Goal: Transaction & Acquisition: Purchase product/service

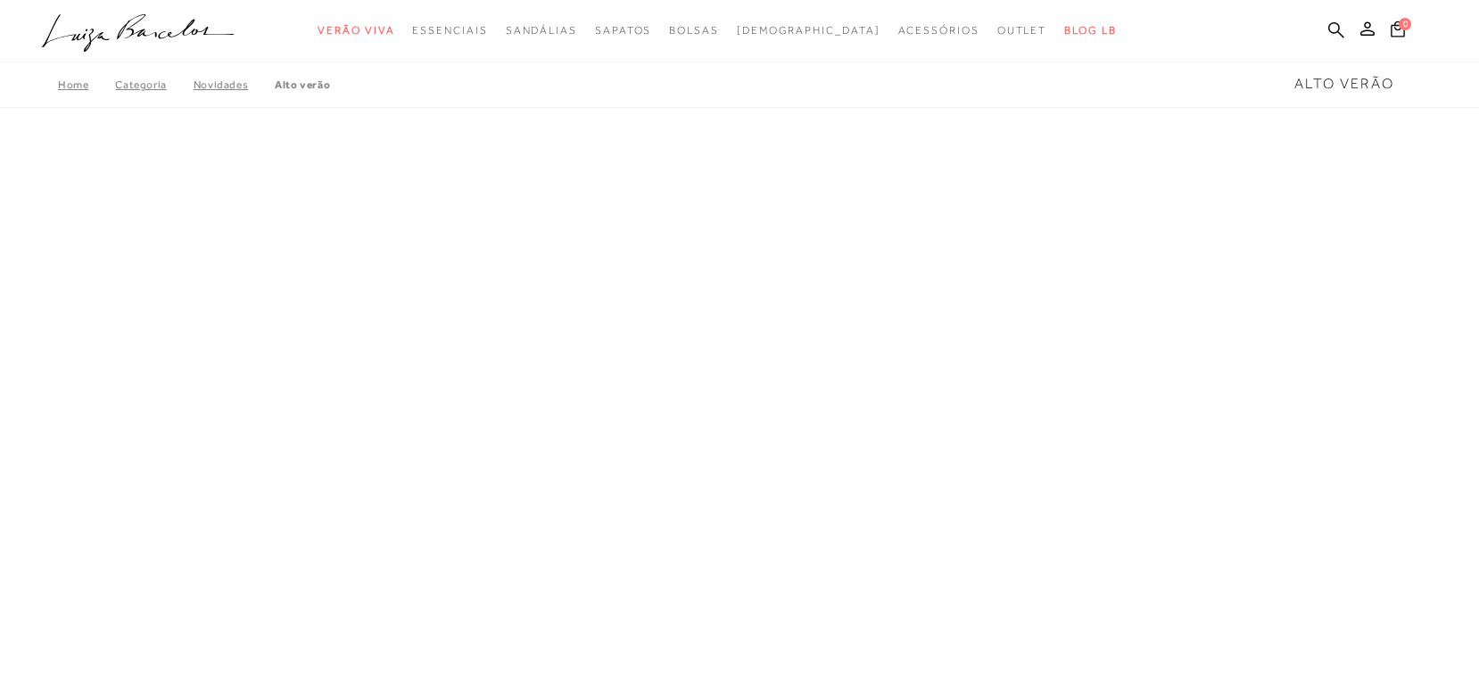
click at [1329, 21] on icon at bounding box center [1336, 29] width 16 height 17
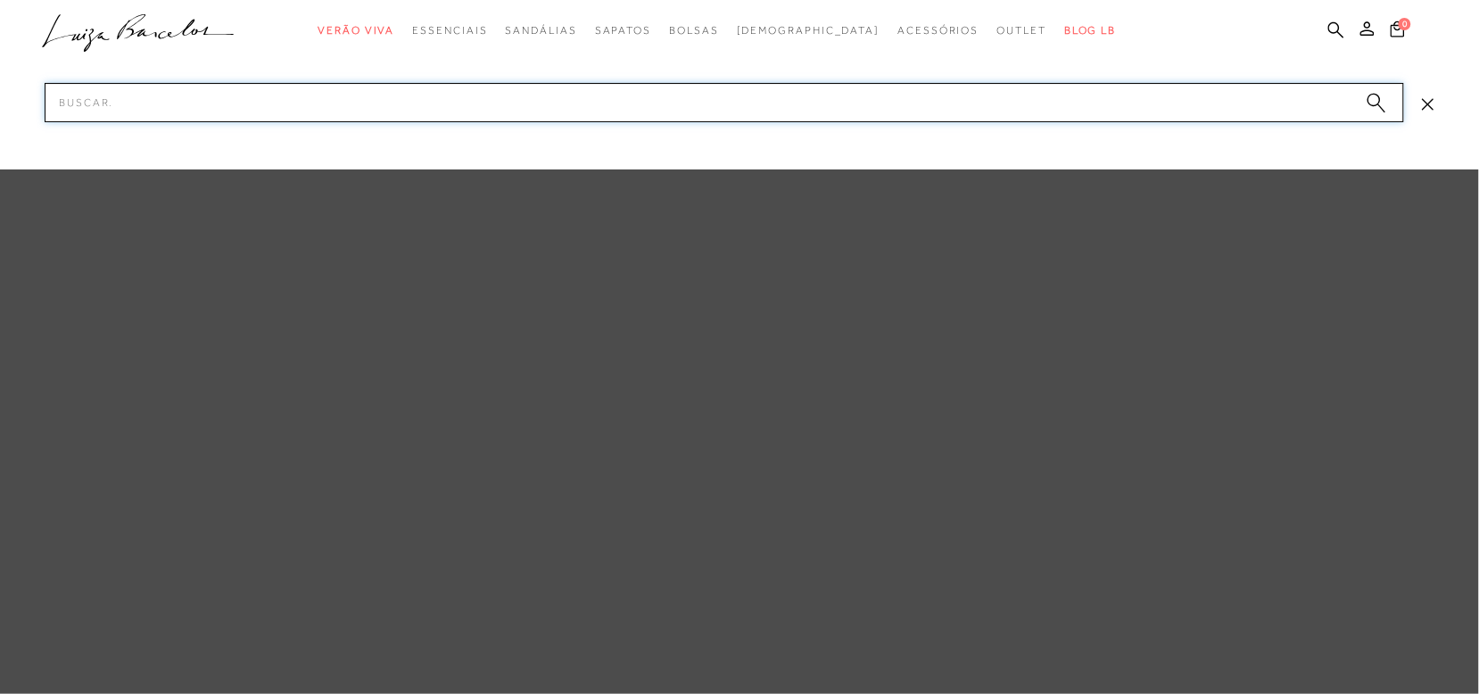
click at [1063, 112] on input "Pesquisar" at bounding box center [725, 102] width 1360 height 39
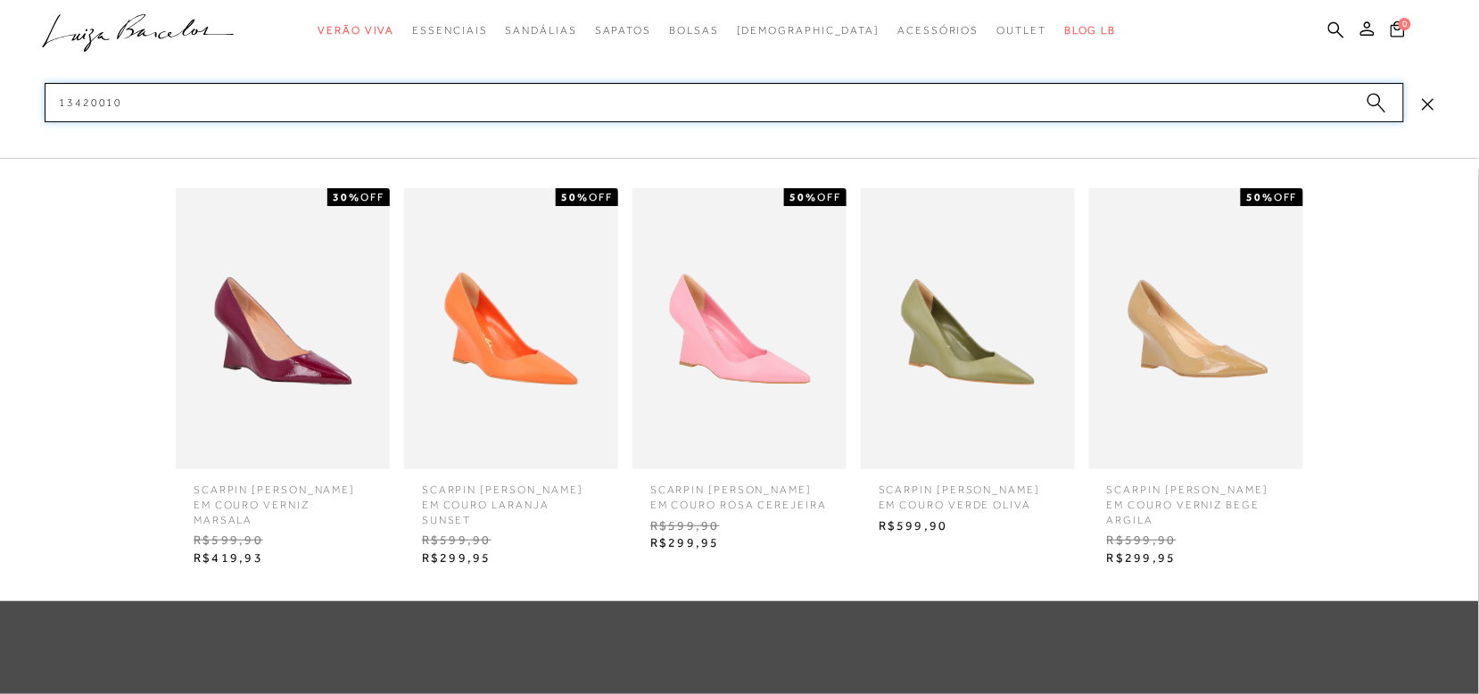
type input "13420010"
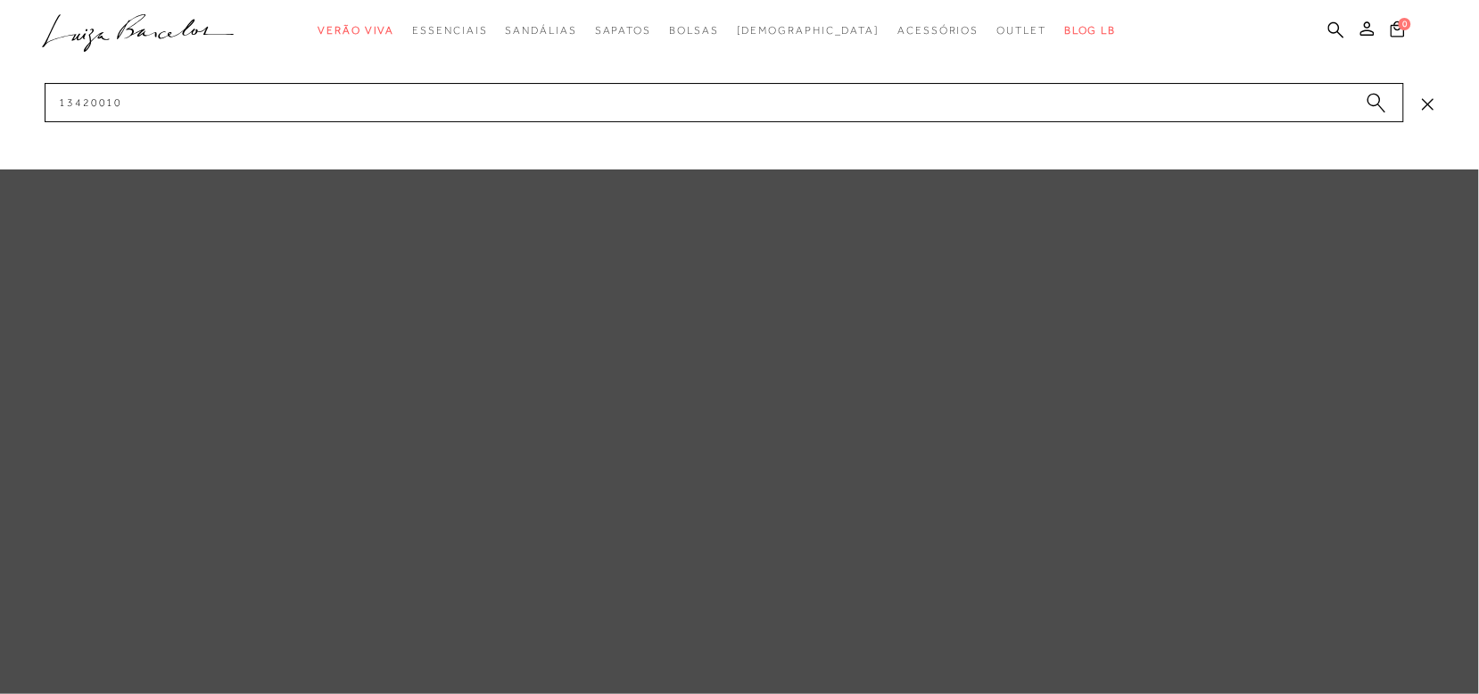
click at [1378, 100] on circle "submit" at bounding box center [1374, 100] width 12 height 12
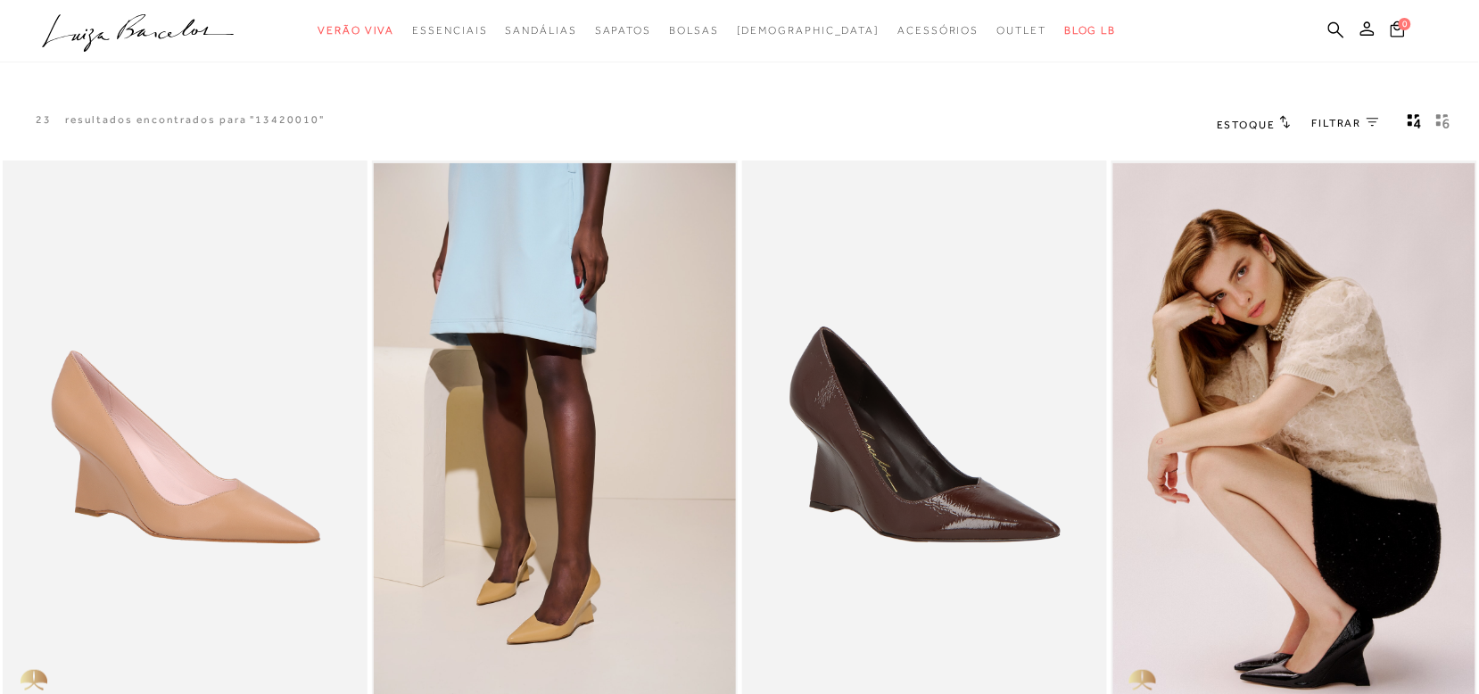
scroll to position [112, 0]
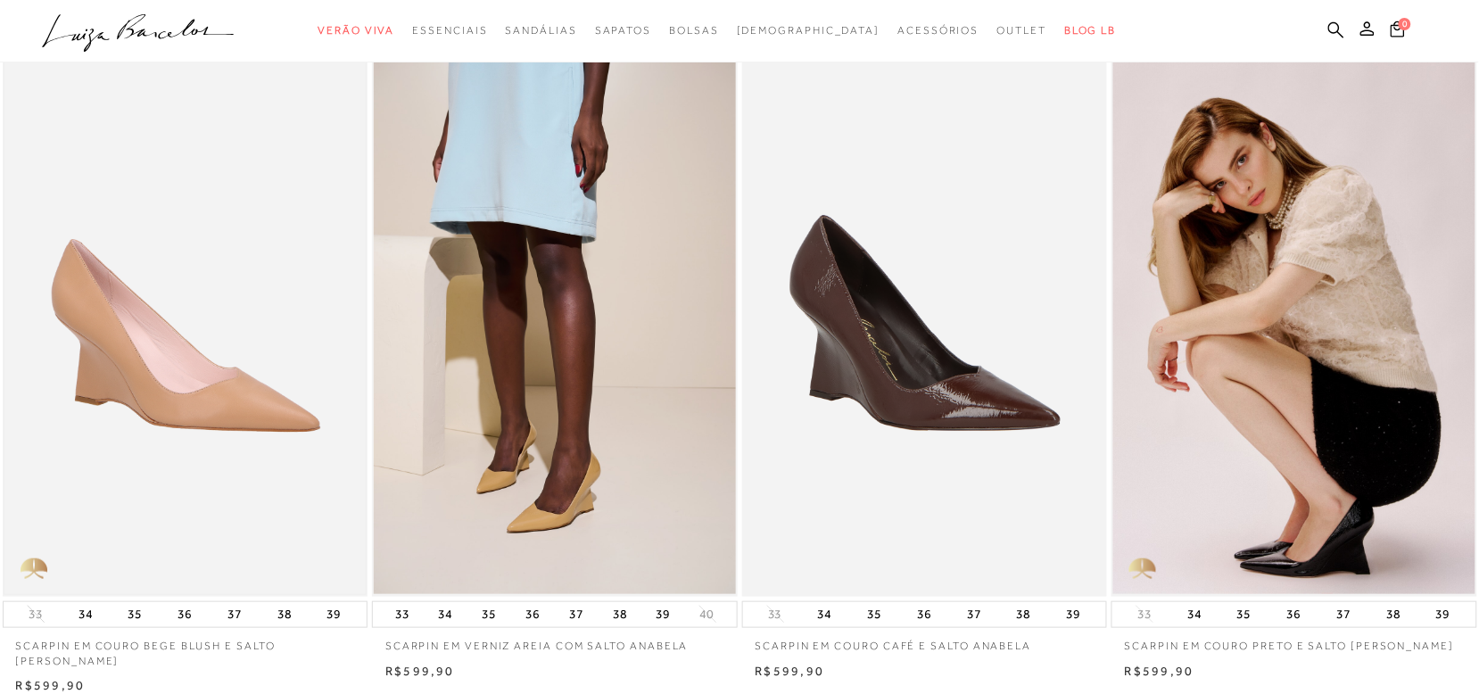
click at [261, 351] on img at bounding box center [185, 323] width 362 height 542
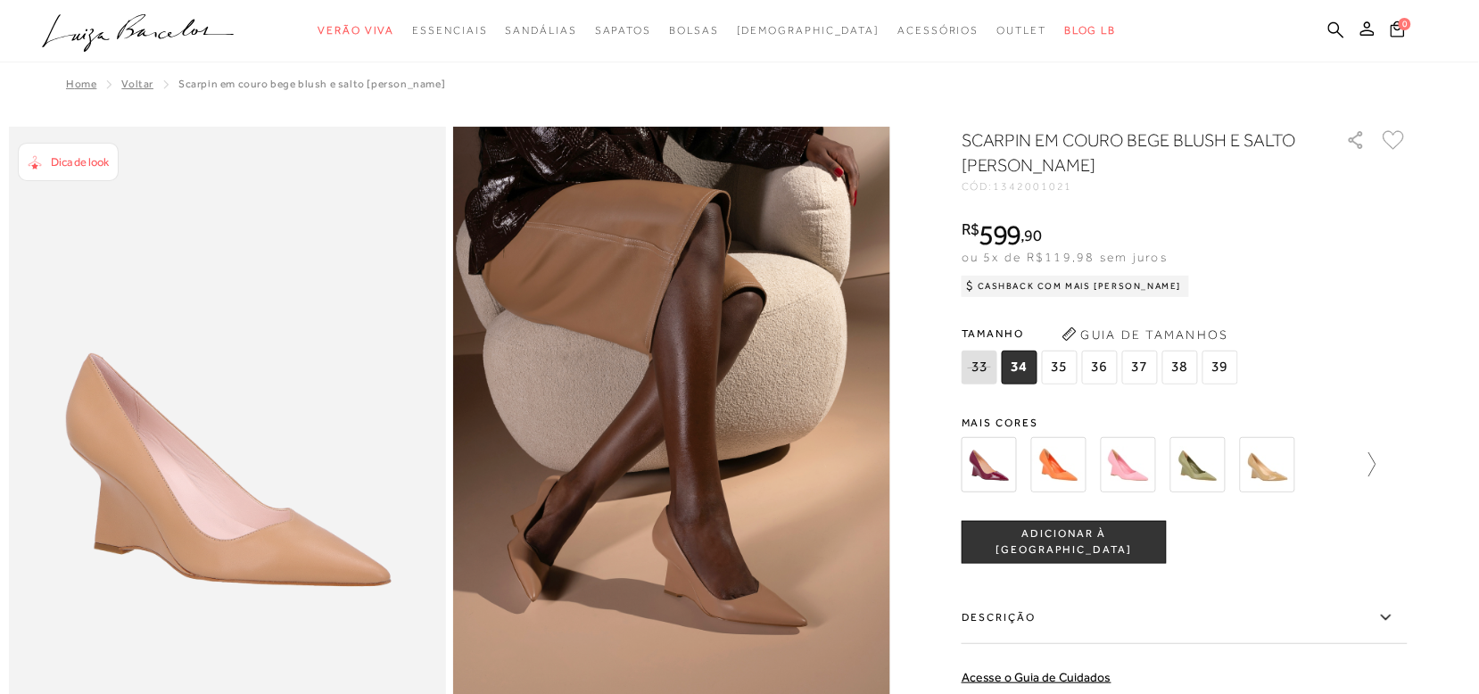
click at [1377, 456] on icon at bounding box center [1364, 464] width 25 height 25
click at [1377, 456] on div at bounding box center [1169, 465] width 415 height 66
click at [1384, 456] on div at bounding box center [1185, 465] width 446 height 66
click at [1405, 459] on icon at bounding box center [1395, 464] width 25 height 25
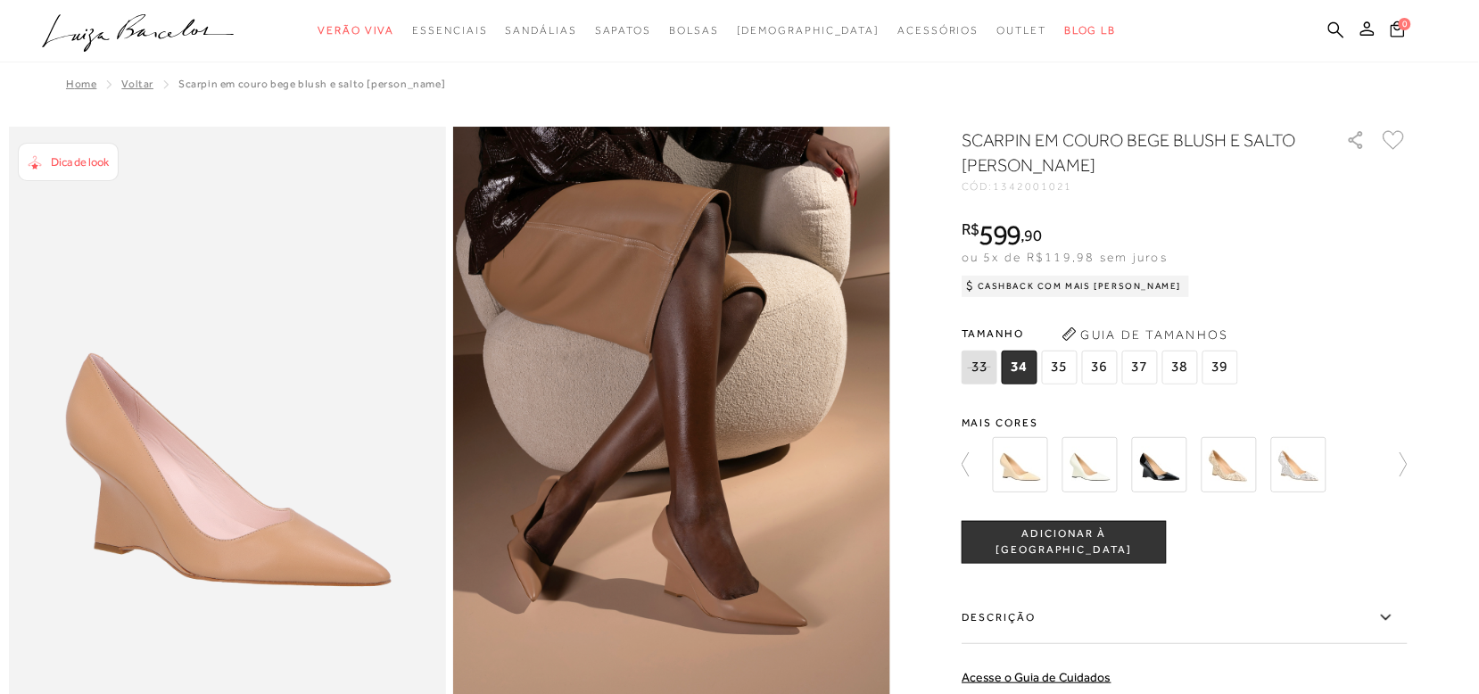
click at [1408, 459] on icon at bounding box center [1395, 464] width 25 height 25
click at [1402, 459] on div at bounding box center [1195, 465] width 415 height 66
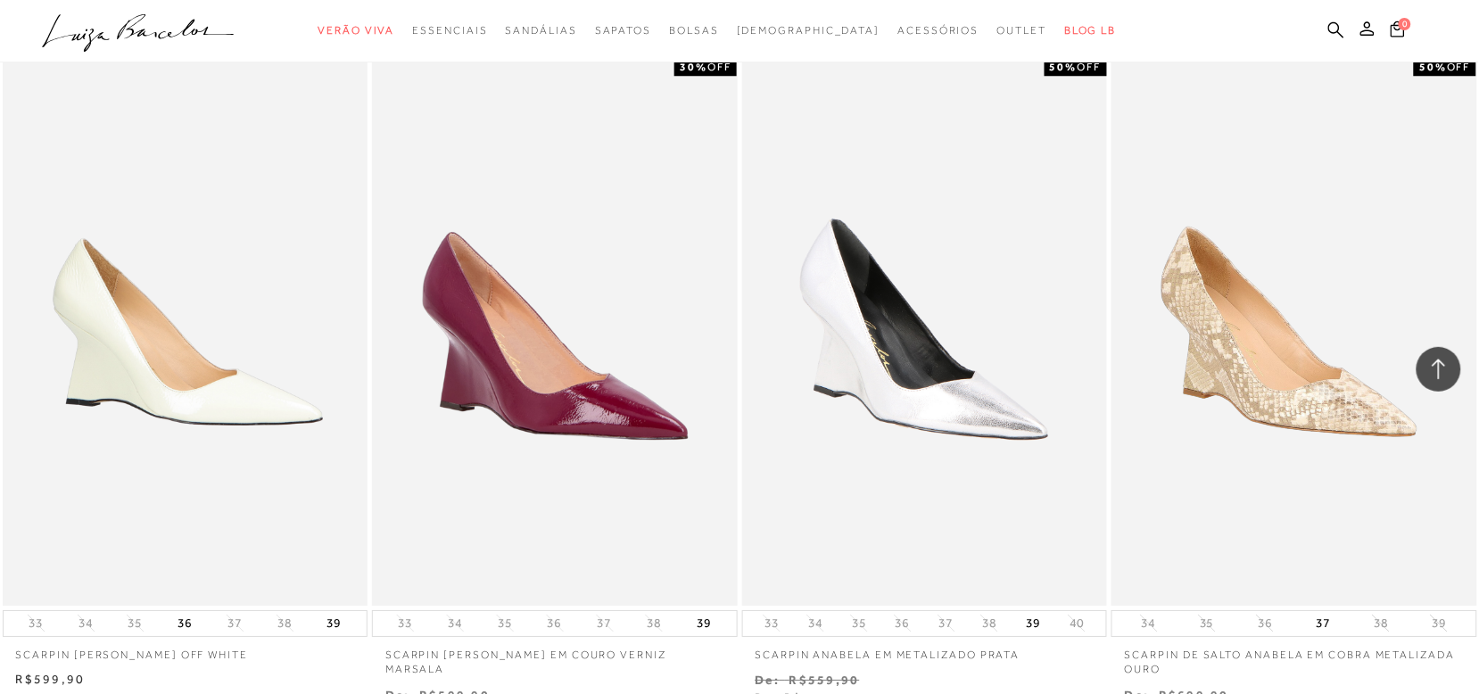
scroll to position [1004, 0]
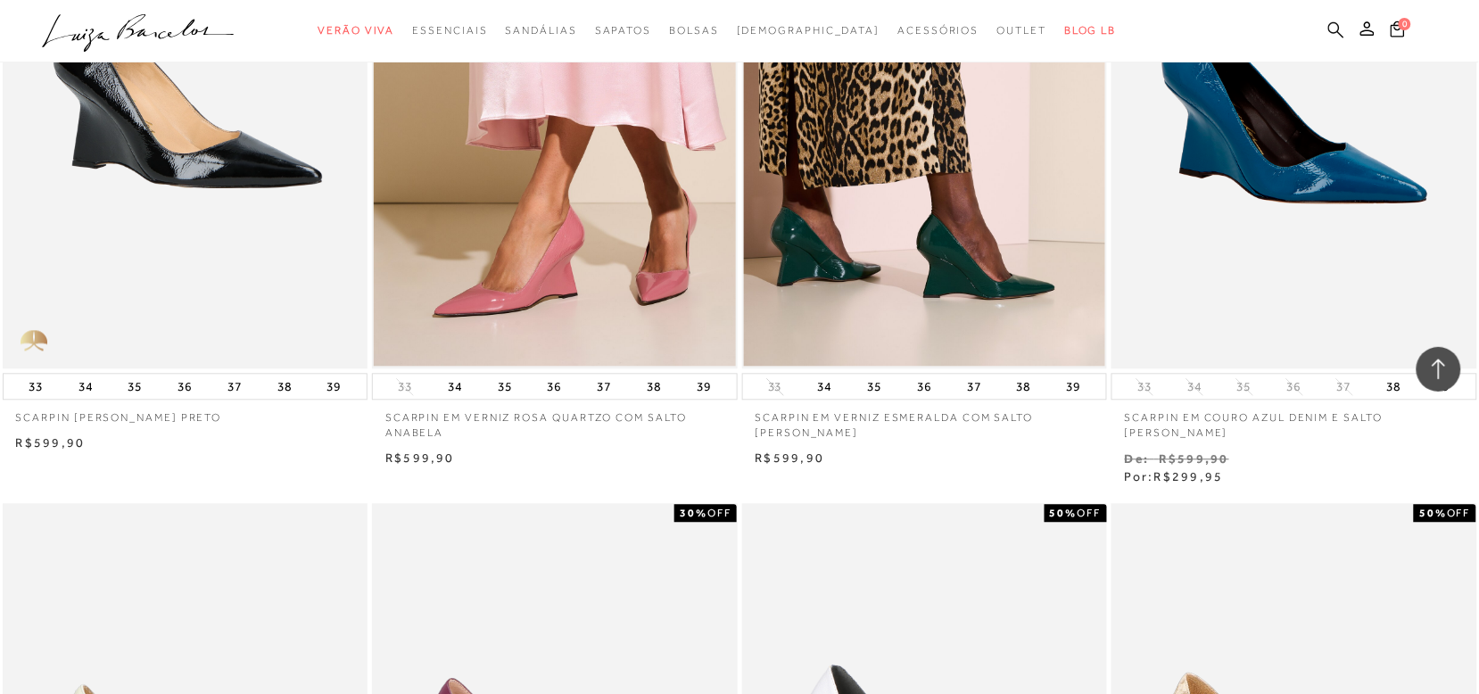
click at [1336, 23] on icon at bounding box center [1336, 29] width 16 height 16
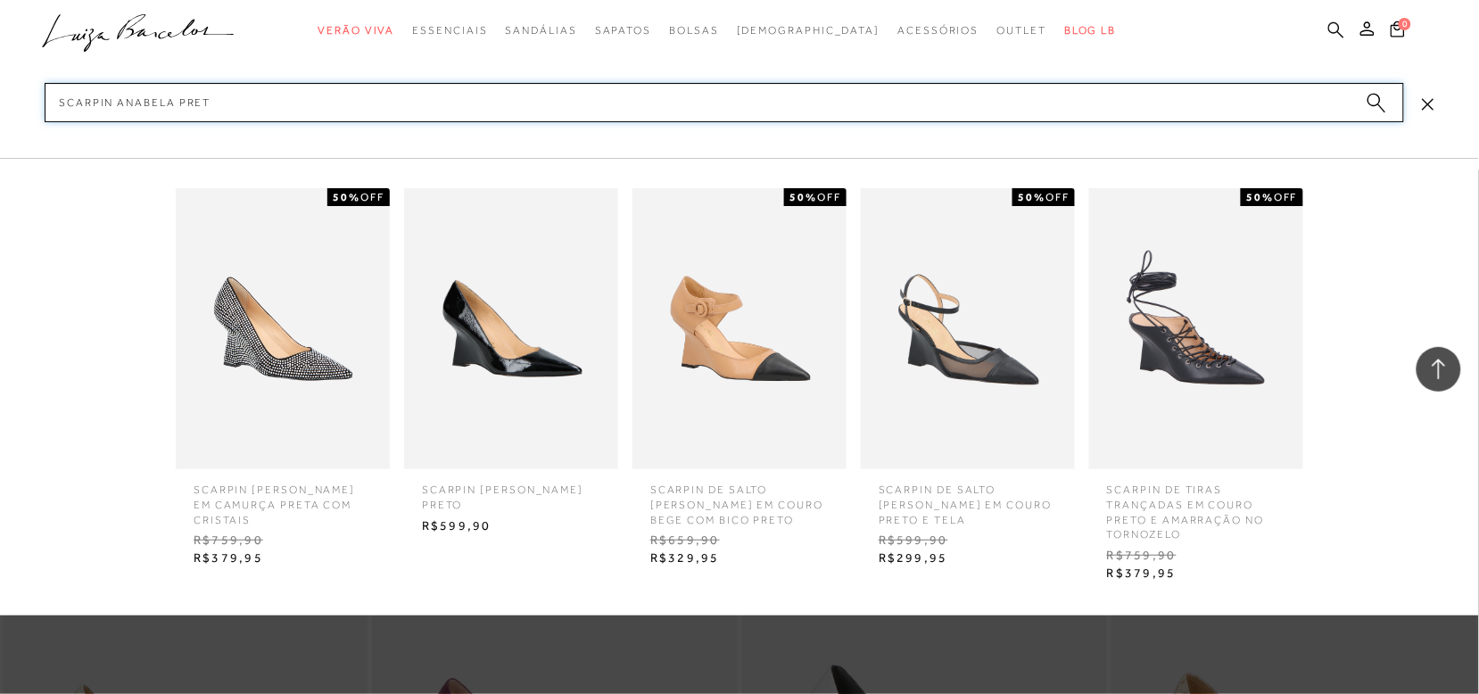
type input "scarpin anabela preto"
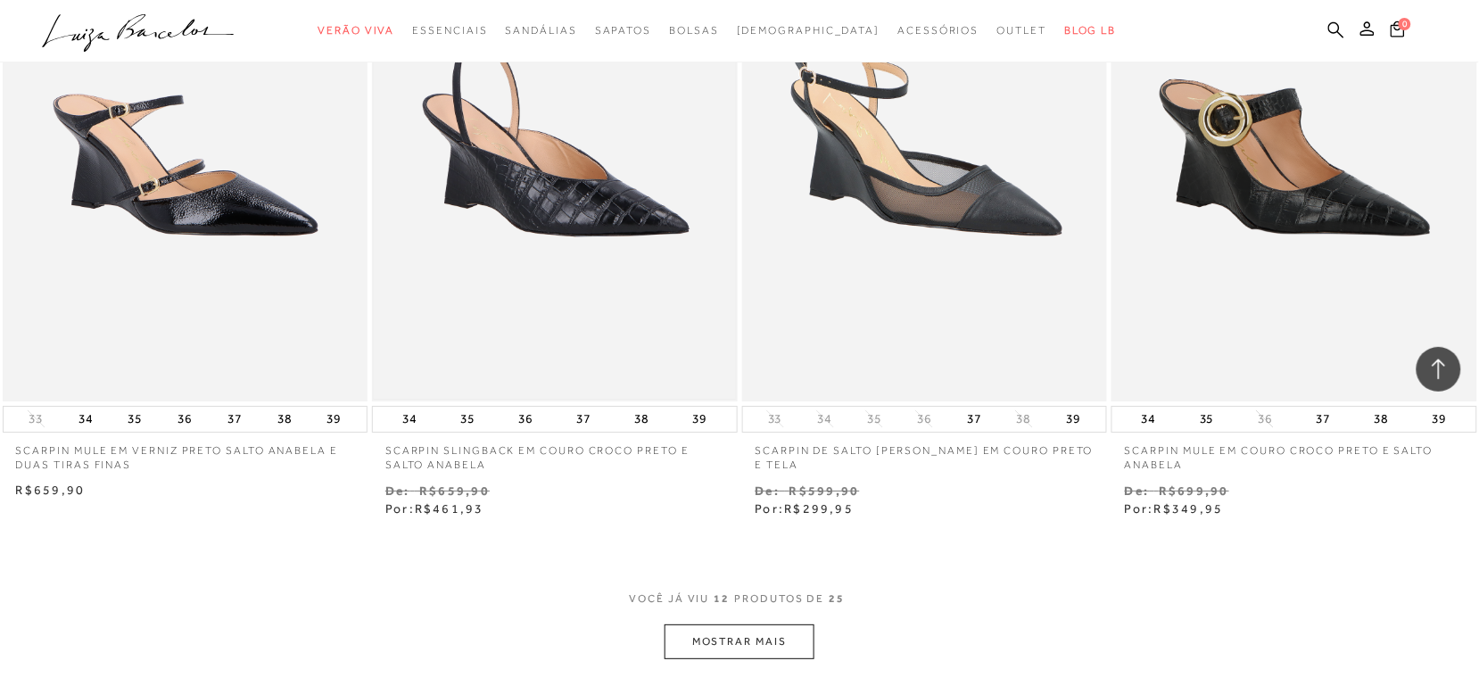
scroll to position [1896, 0]
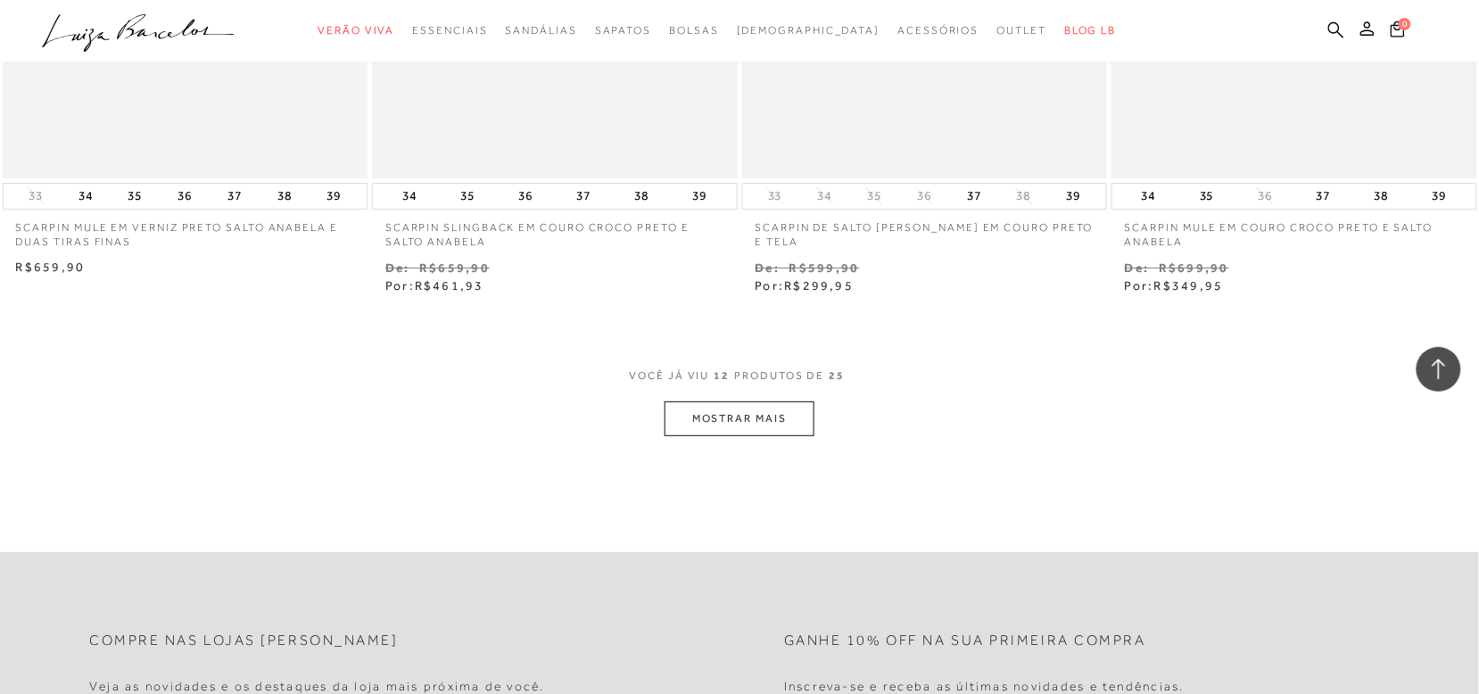
click at [754, 418] on button "MOSTRAR MAIS" at bounding box center [740, 418] width 150 height 35
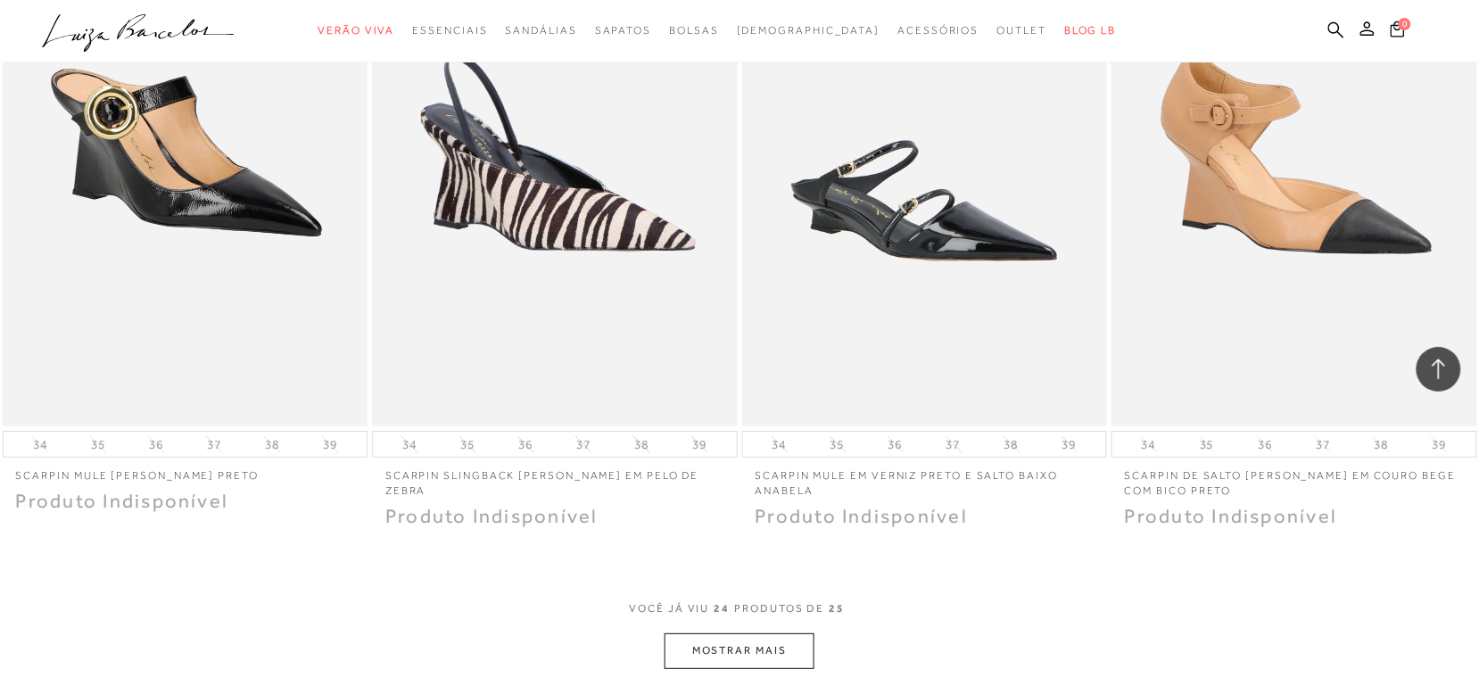
scroll to position [3903, 0]
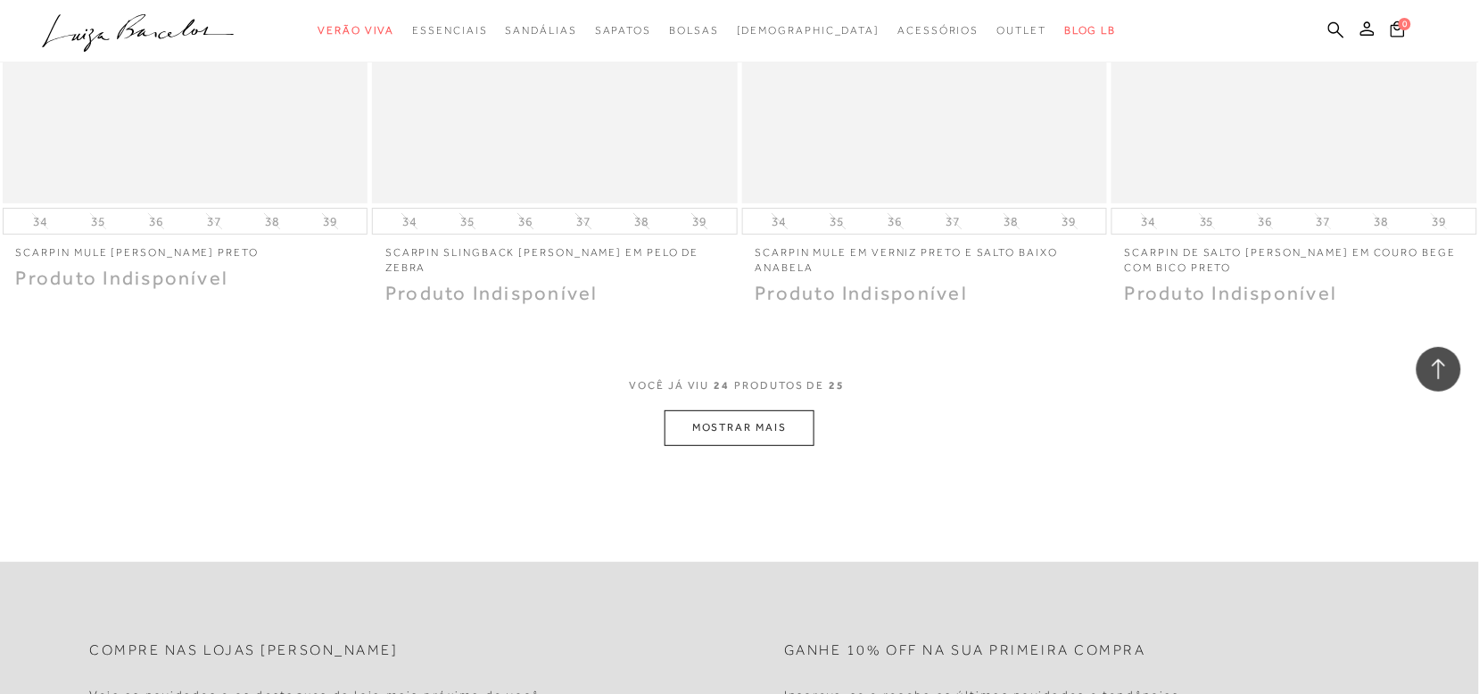
click at [734, 434] on button "MOSTRAR MAIS" at bounding box center [740, 427] width 150 height 35
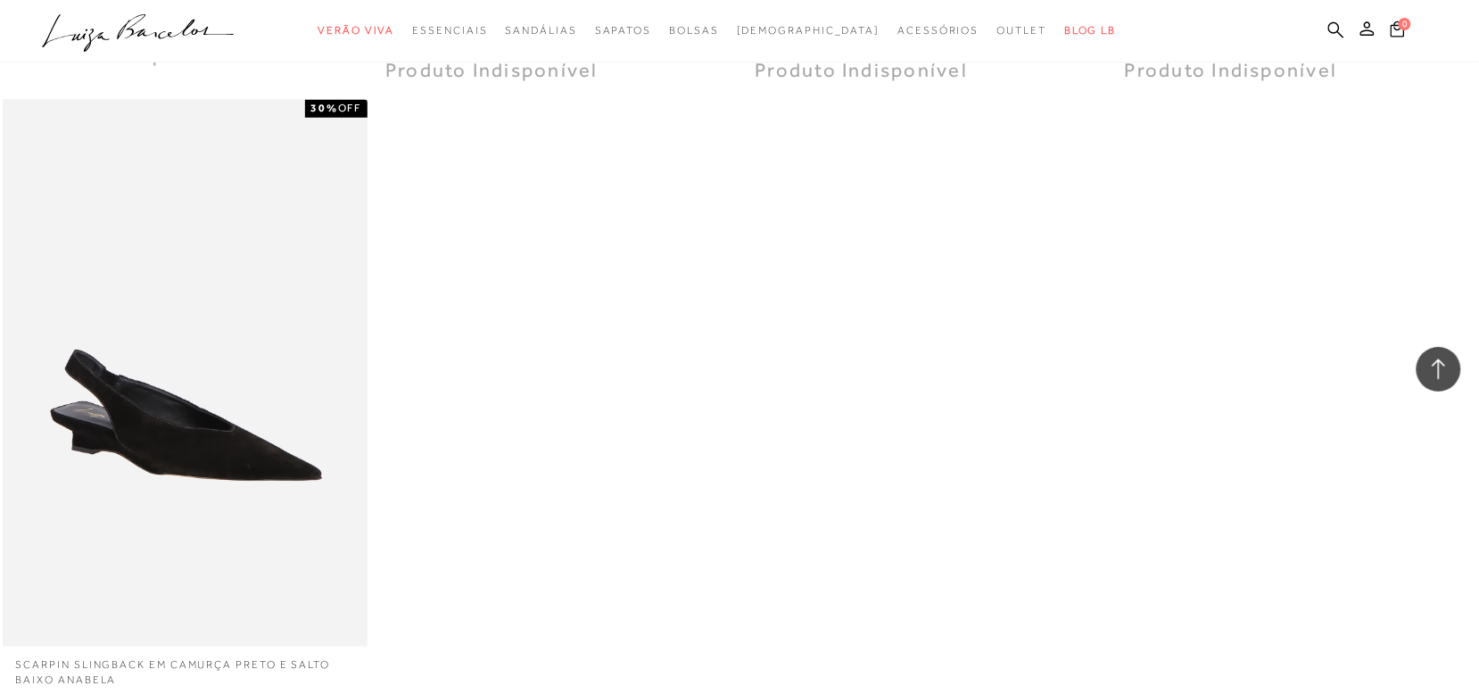
scroll to position [4238, 0]
